Goal: Task Accomplishment & Management: Use online tool/utility

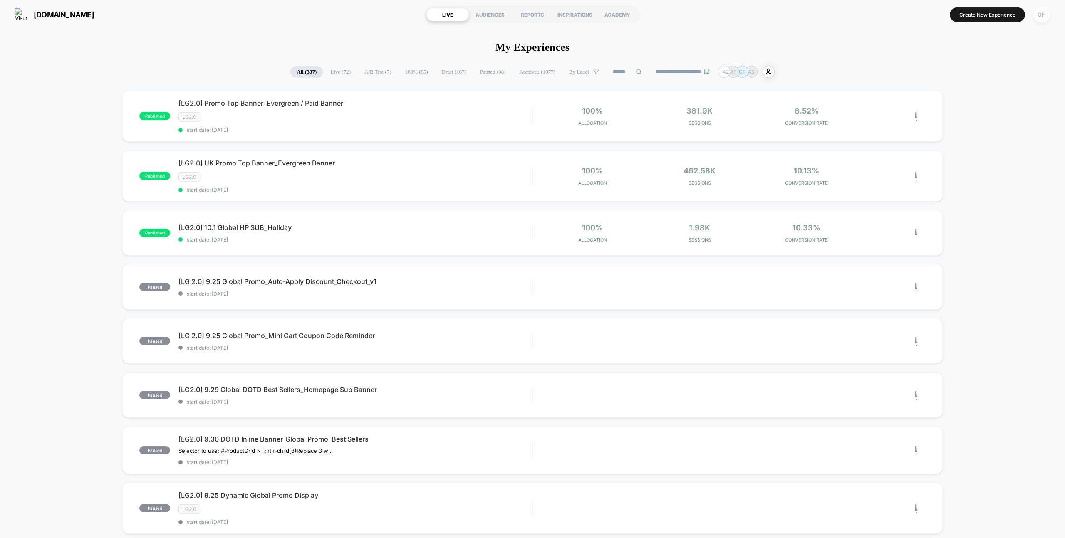
click at [1037, 20] on div "OH" at bounding box center [1042, 15] width 16 height 16
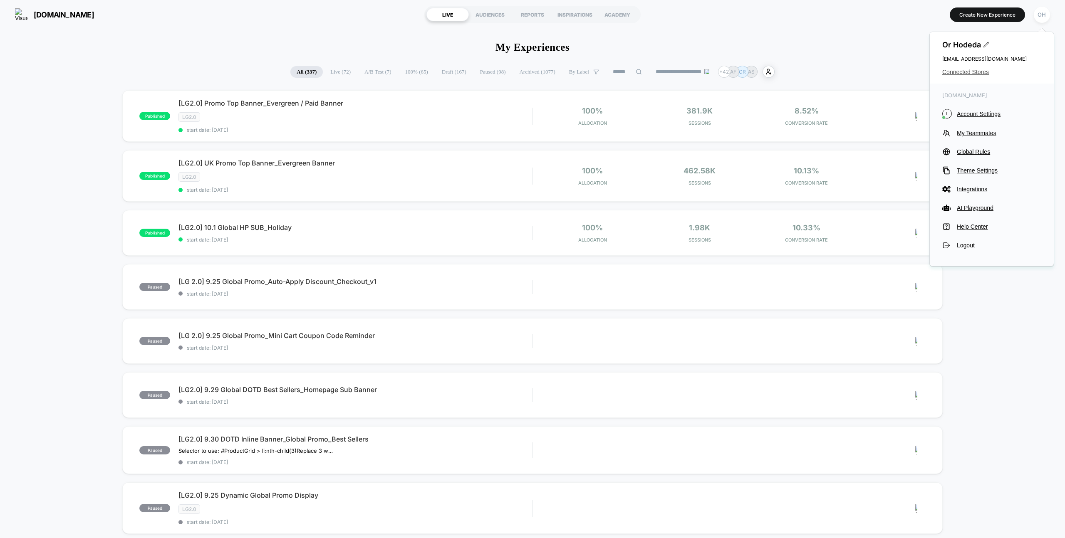
click at [966, 73] on span "Connected Stores" at bounding box center [992, 72] width 99 height 7
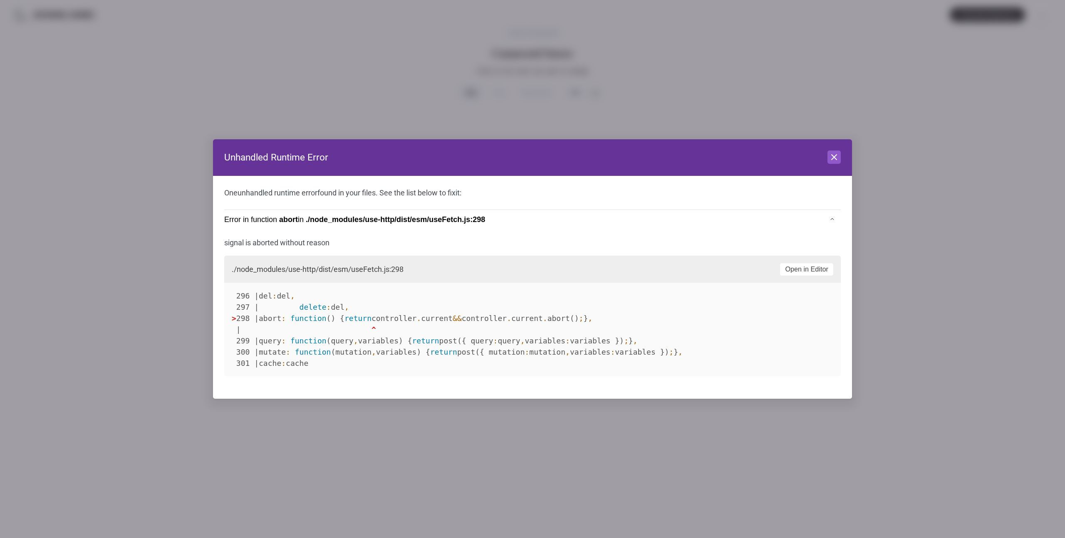
click at [830, 167] on header "Unhandled Runtime Error Close" at bounding box center [532, 157] width 639 height 37
drag, startPoint x: 831, startPoint y: 159, endPoint x: 824, endPoint y: 166, distance: 9.4
click at [831, 159] on icon at bounding box center [834, 157] width 10 height 10
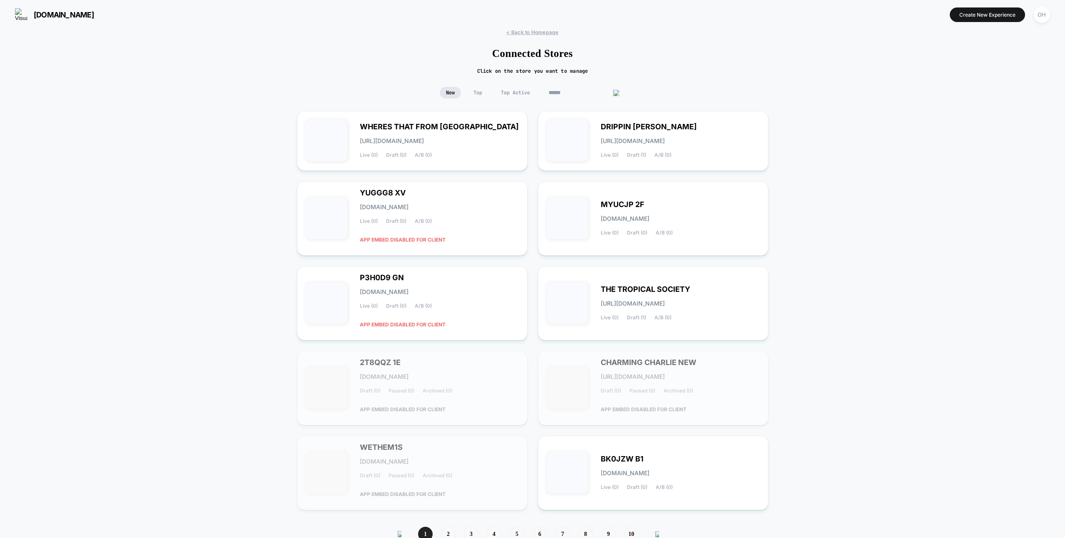
click at [575, 93] on input at bounding box center [584, 93] width 83 height 12
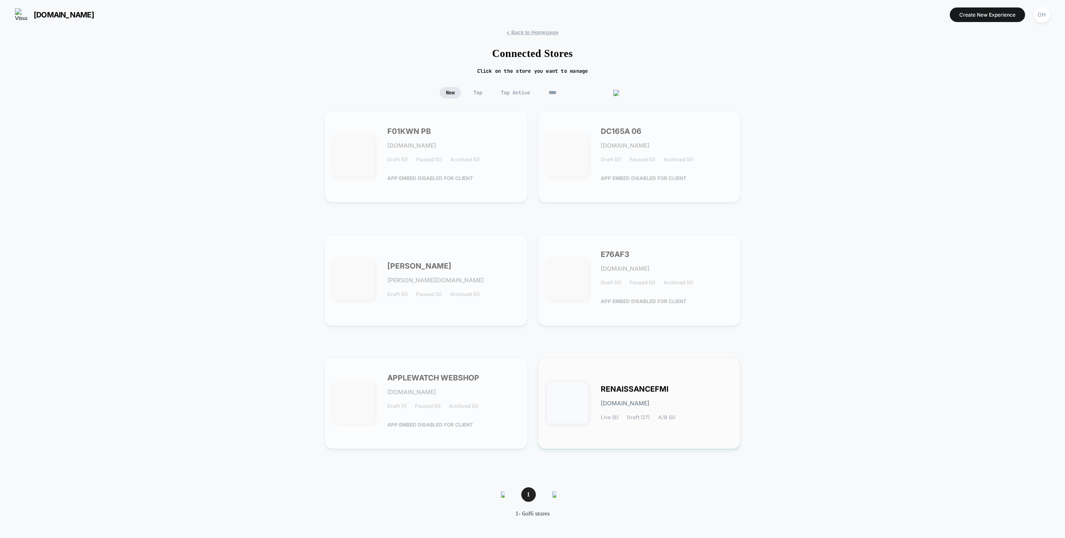
type input "****"
click at [612, 390] on span "RENAISSANCEFMI" at bounding box center [635, 390] width 68 height 6
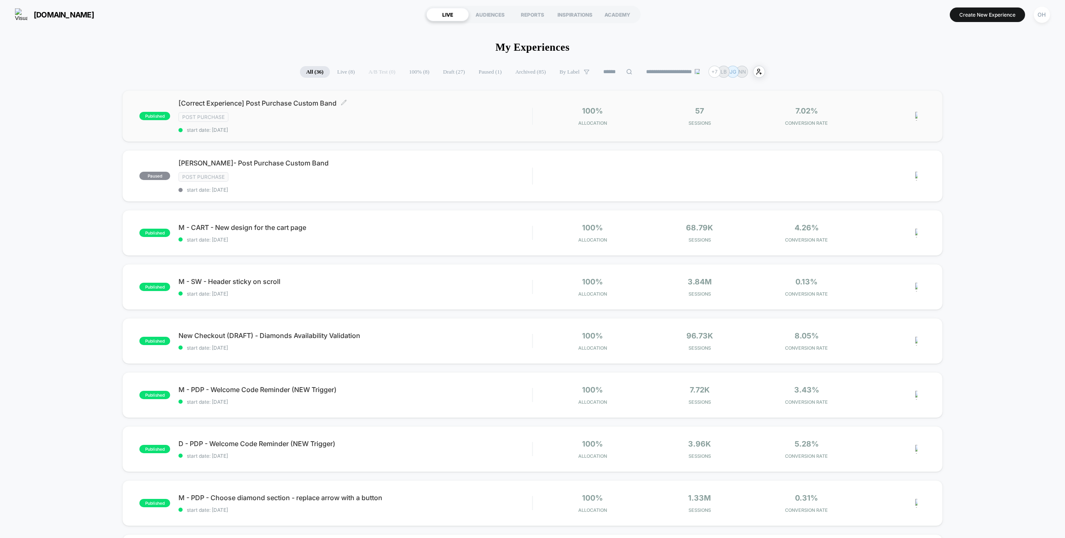
click at [395, 127] on span "start date: [DATE]" at bounding box center [356, 130] width 354 height 6
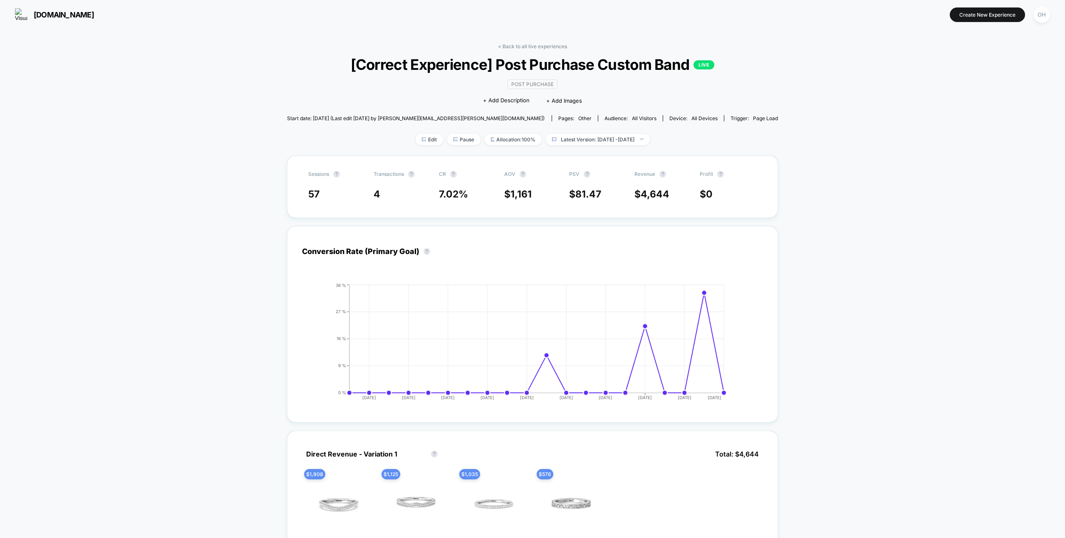
drag, startPoint x: 186, startPoint y: 142, endPoint x: 200, endPoint y: 143, distance: 13.7
click at [416, 144] on span "Edit" at bounding box center [429, 139] width 27 height 11
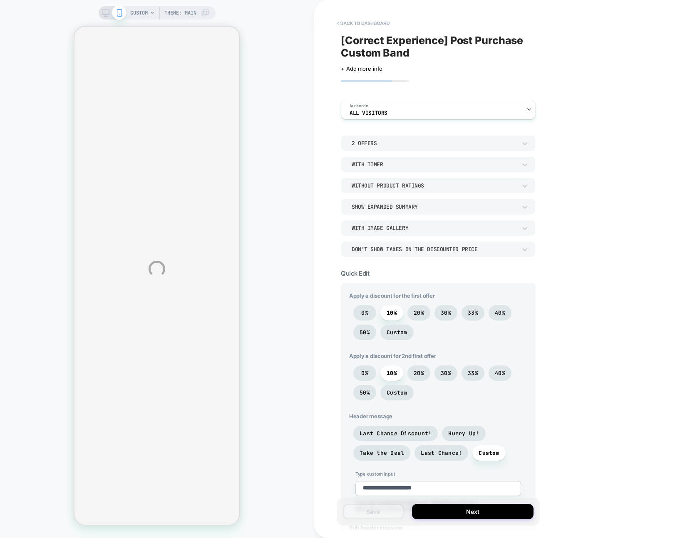
type textarea "*"
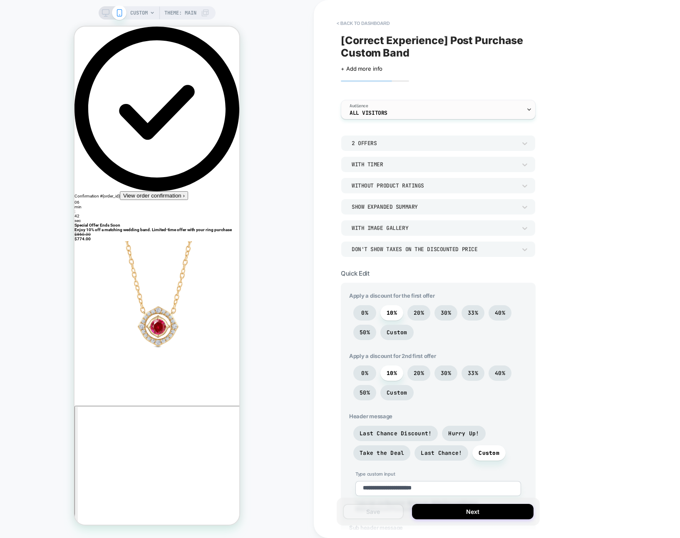
click at [424, 115] on div "Audience All Visitors" at bounding box center [436, 109] width 190 height 19
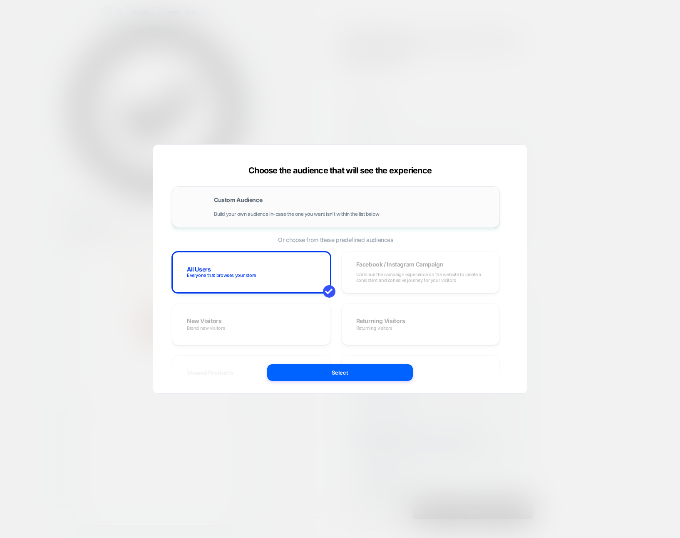
click at [293, 197] on div "Custom Audience Build your own audience in-case the one you want isn't within t…" at bounding box center [352, 207] width 277 height 20
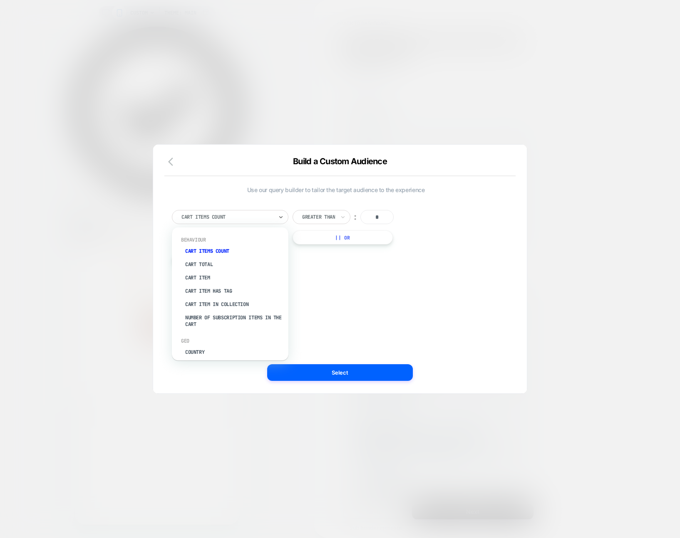
click at [272, 221] on div "Cart Items Count" at bounding box center [227, 217] width 93 height 9
click at [251, 308] on div "Cart Item In Collection" at bounding box center [234, 304] width 108 height 13
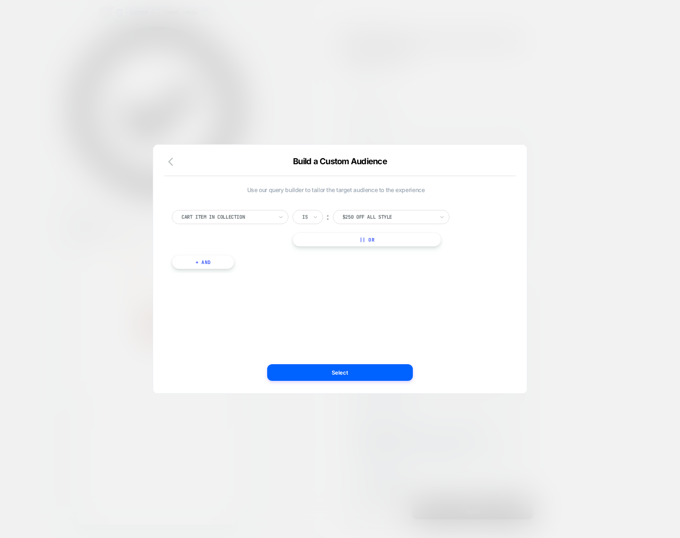
click at [361, 223] on div "$250 Off all style" at bounding box center [391, 217] width 117 height 14
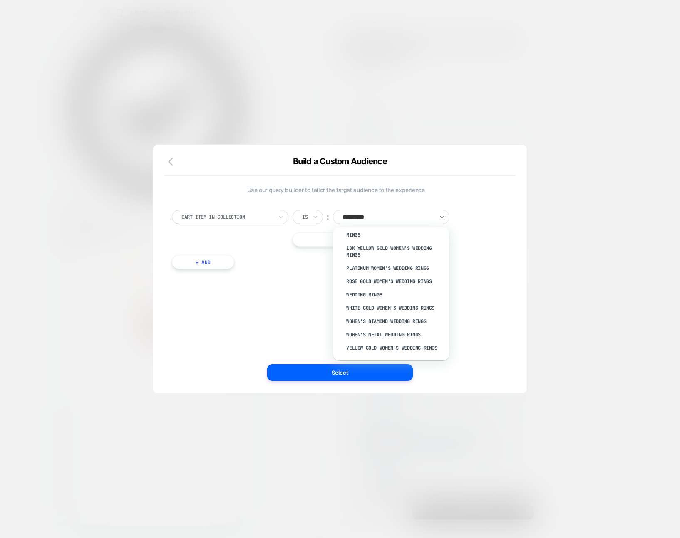
scroll to position [72, 0]
type input "**********"
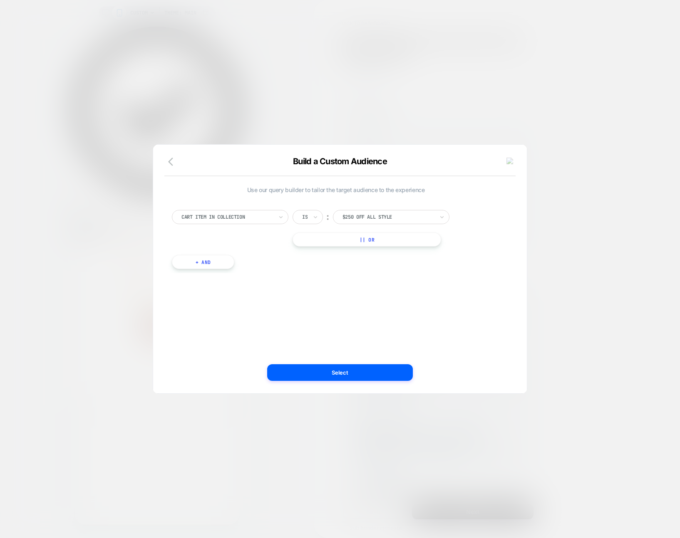
click at [389, 203] on div "Cart Item In Collection Is ︰ $250 Off all style || Or + And" at bounding box center [336, 236] width 336 height 76
click at [388, 207] on div "Cart Item In Collection Is ︰ $250 Off all style || Or + And" at bounding box center [336, 236] width 336 height 76
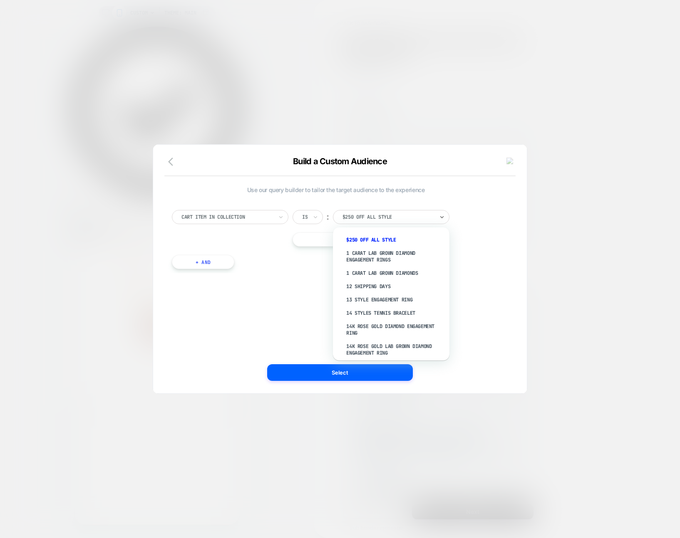
click at [385, 211] on div "$250 Off all style" at bounding box center [391, 217] width 117 height 14
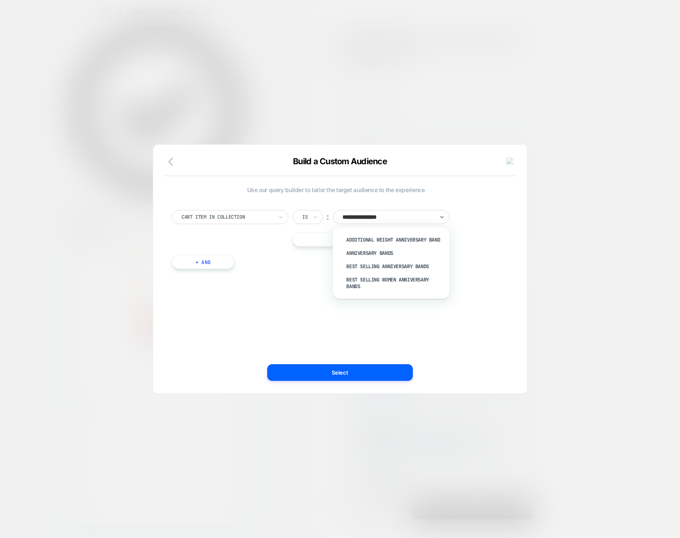
type input "**********"
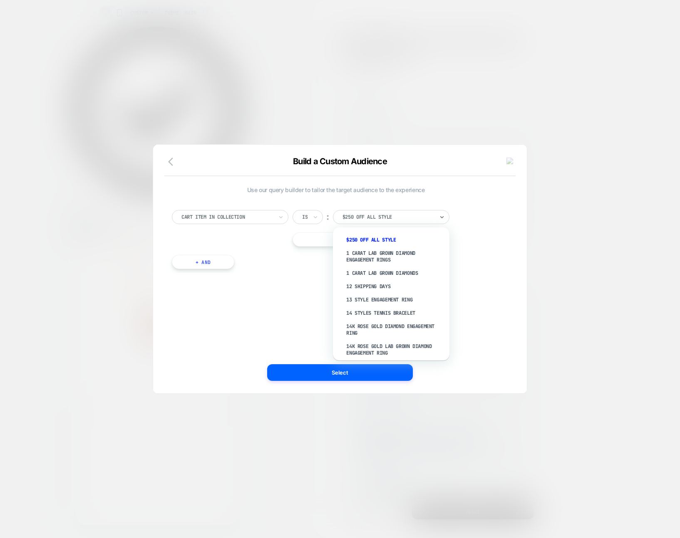
click at [406, 214] on div at bounding box center [388, 216] width 92 height 7
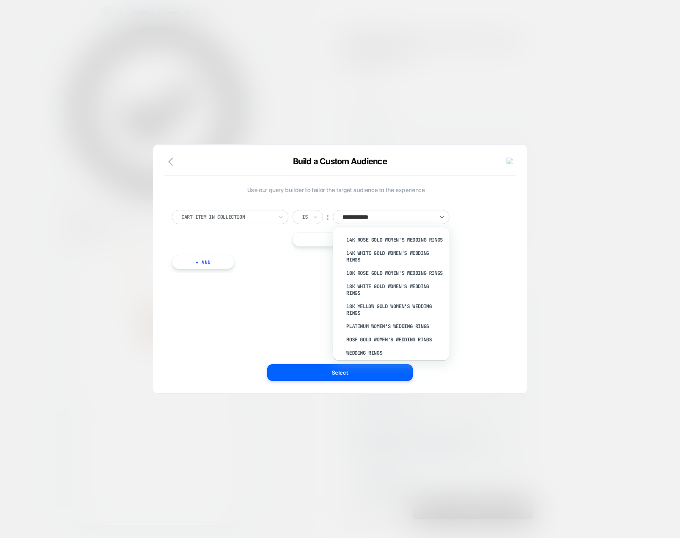
type input "**********"
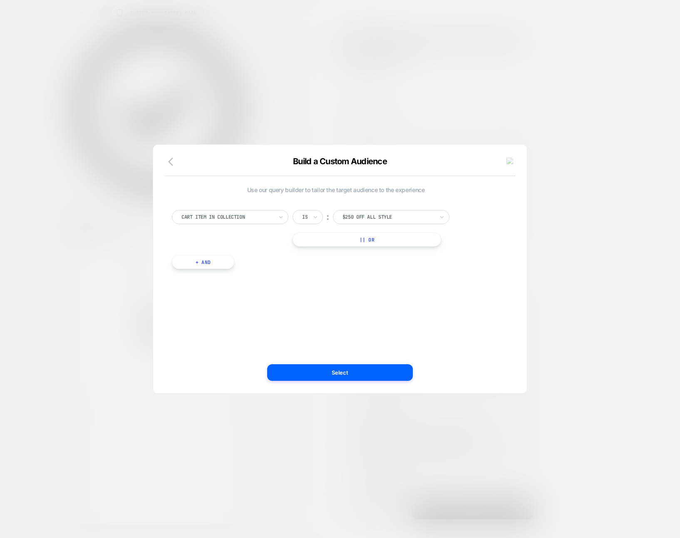
click at [374, 215] on div at bounding box center [388, 216] width 92 height 7
click at [375, 216] on div at bounding box center [388, 216] width 92 height 7
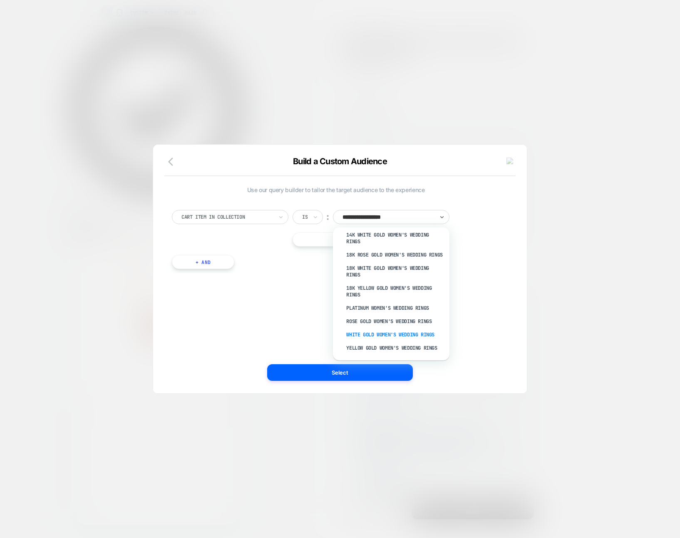
scroll to position [0, 0]
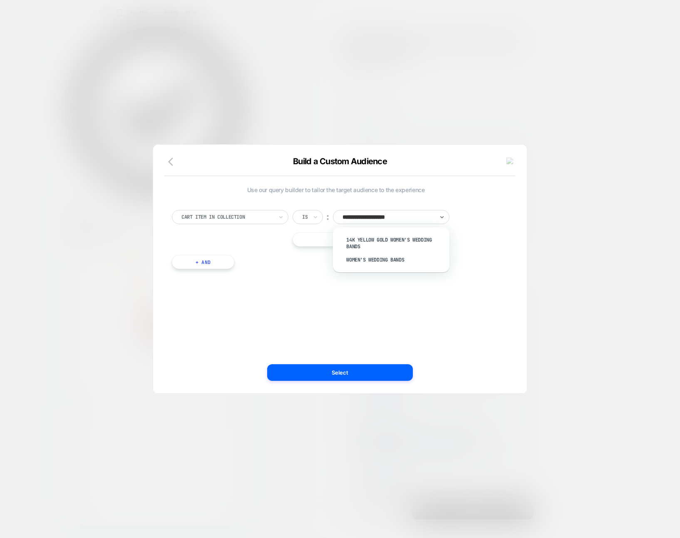
type input "**********"
click at [373, 261] on div "Women's Wedding Bands" at bounding box center [395, 259] width 108 height 13
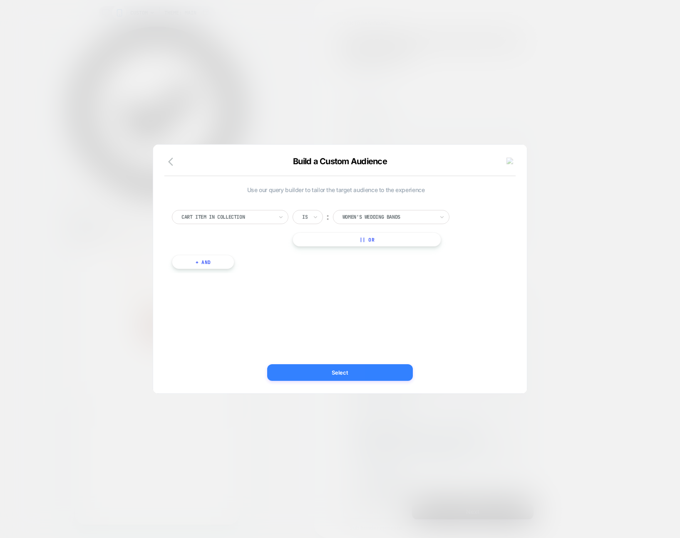
drag, startPoint x: 374, startPoint y: 298, endPoint x: 364, endPoint y: 371, distance: 74.0
click at [374, 298] on div "Use our query builder to tailor the target audience to the experience Cart Item…" at bounding box center [335, 269] width 349 height 216
click at [298, 211] on div "Is" at bounding box center [308, 217] width 30 height 14
drag, startPoint x: 314, startPoint y: 252, endPoint x: 319, endPoint y: 260, distance: 9.6
click at [313, 252] on div "Is not" at bounding box center [328, 253] width 54 height 13
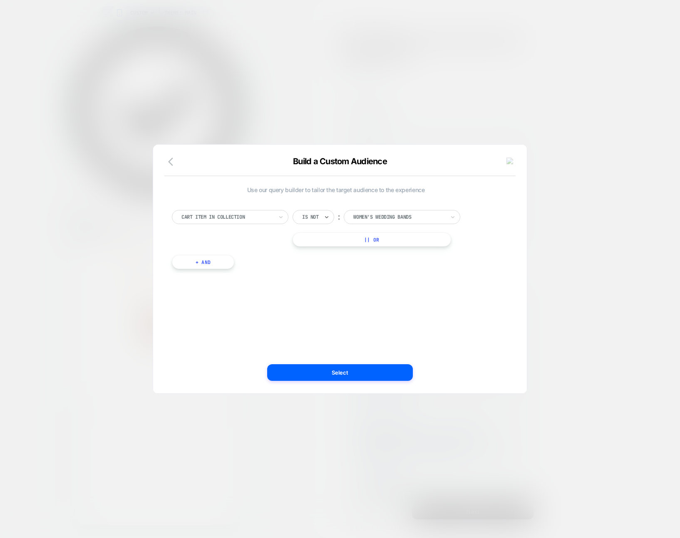
drag, startPoint x: 287, startPoint y: 299, endPoint x: 258, endPoint y: 310, distance: 31.0
click at [287, 299] on div "Use our query builder to tailor the target audience to the experience Cart Item…" at bounding box center [335, 269] width 349 height 216
type textarea "*"
click at [511, 162] on img at bounding box center [509, 161] width 7 height 7
